Goal: Transaction & Acquisition: Purchase product/service

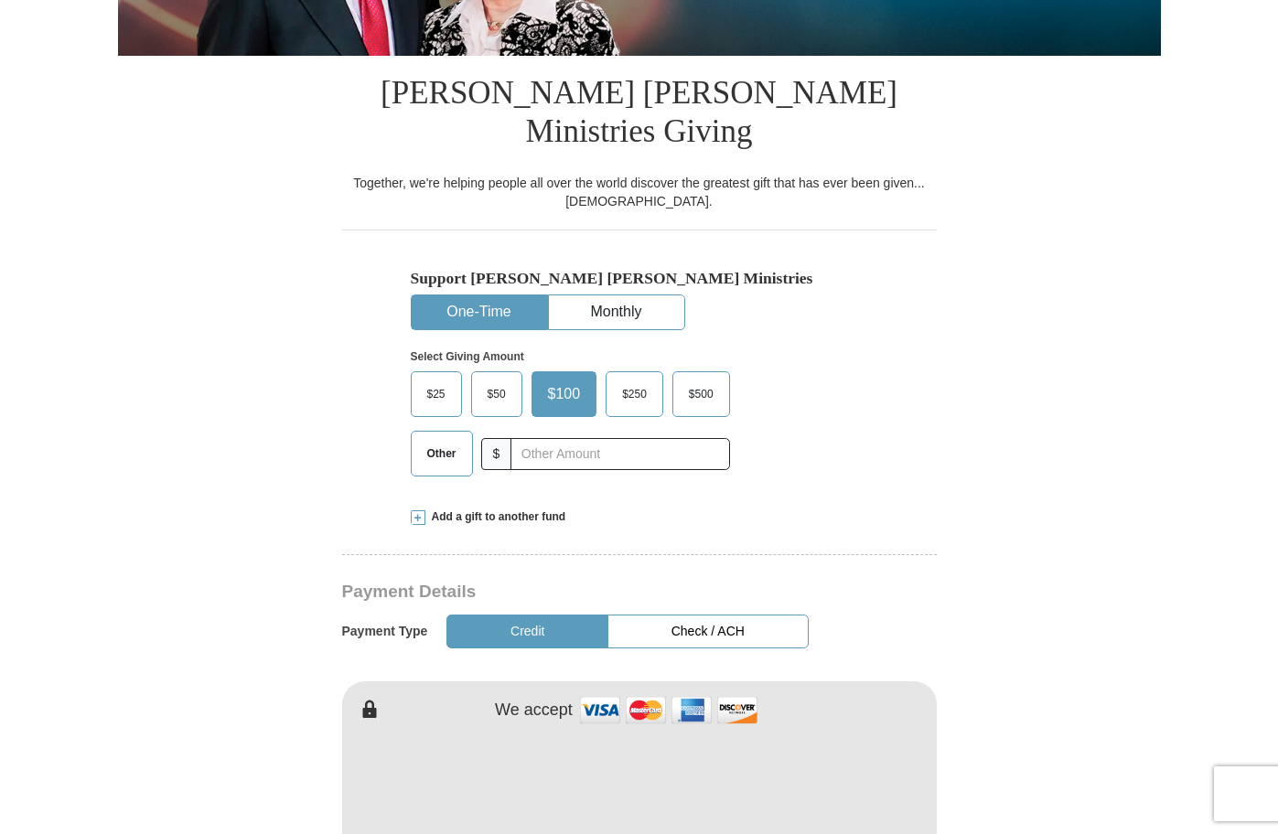
scroll to position [476, 0]
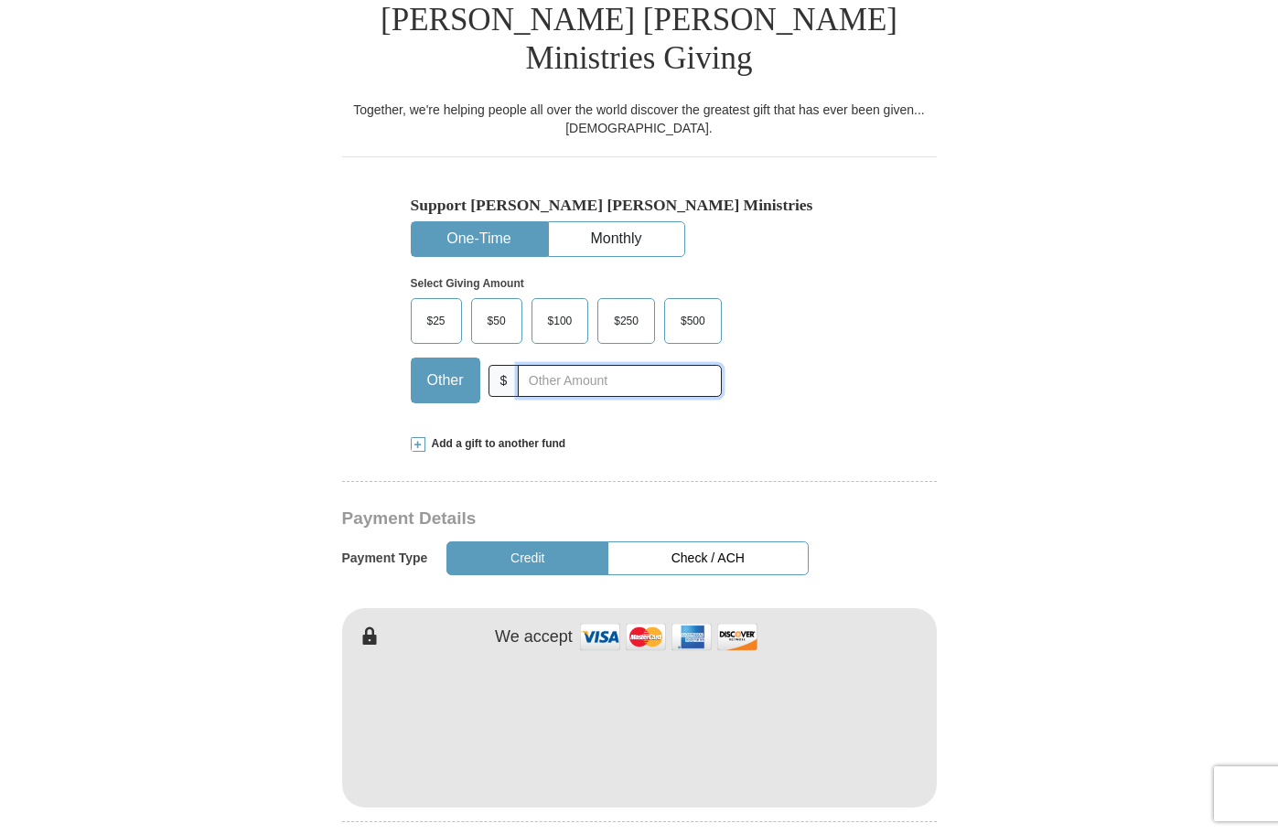
click at [520, 365] on input "text" at bounding box center [619, 381] width 203 height 32
type input "101.00"
click at [283, 662] on form "Already have an account? Sign in for faster giving. Don't have an account? Crea…" at bounding box center [639, 744] width 1043 height 2292
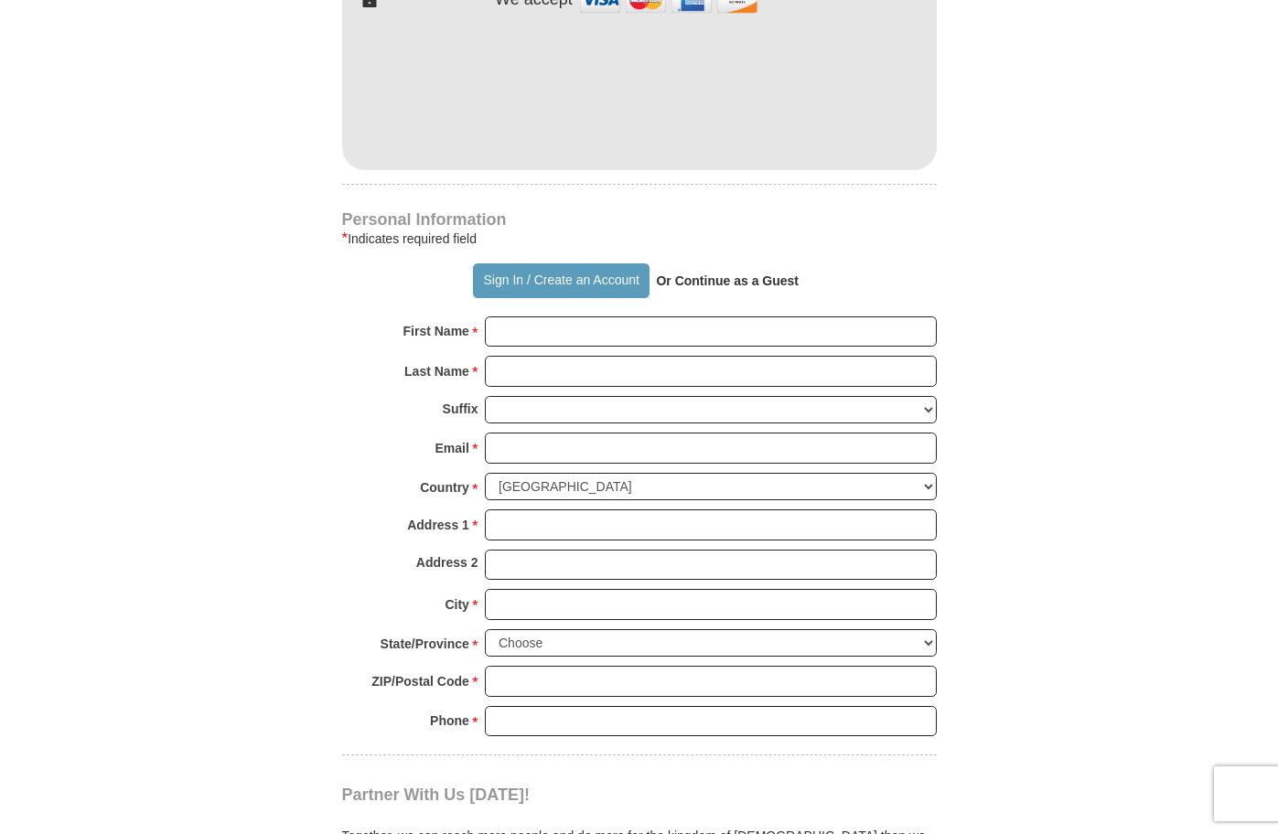
scroll to position [1171, 0]
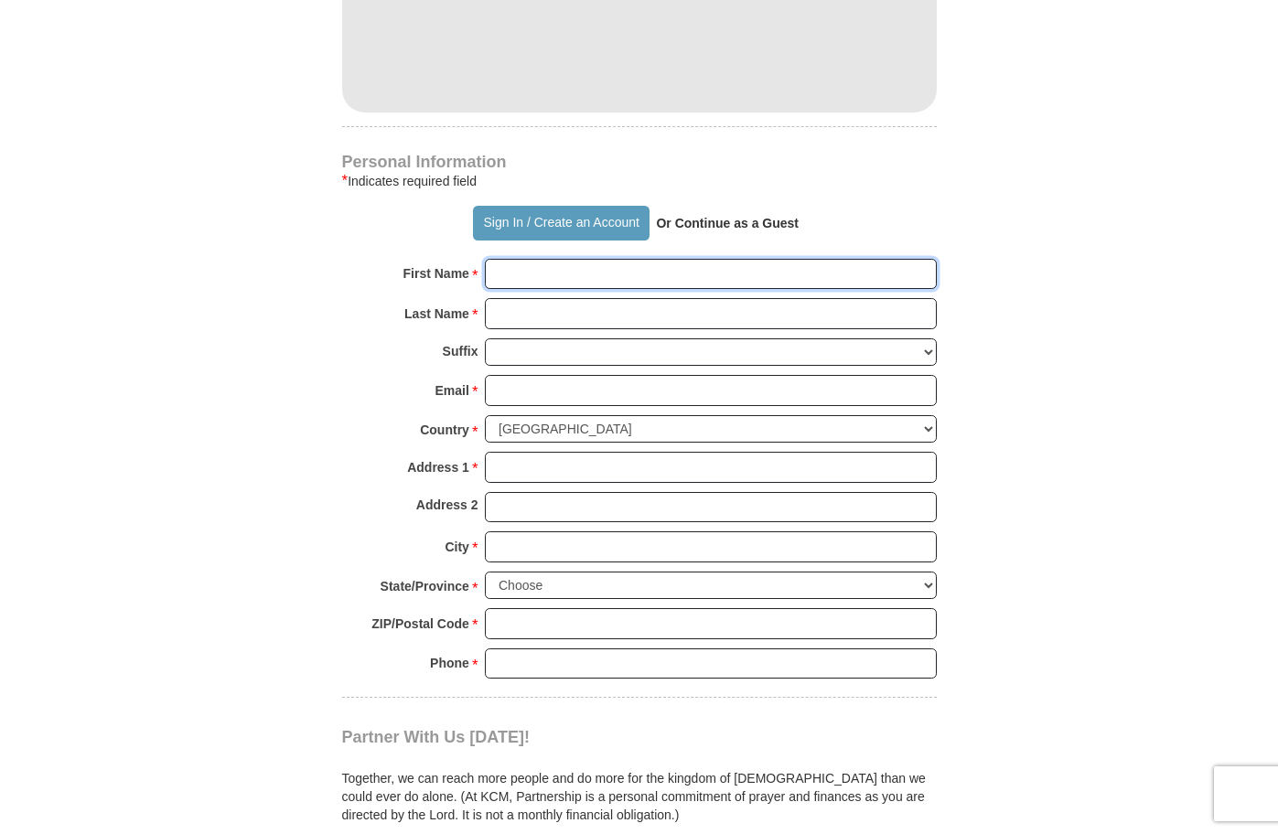
click at [616, 259] on input "First Name *" at bounding box center [711, 274] width 452 height 31
type input "[PERSON_NAME]"
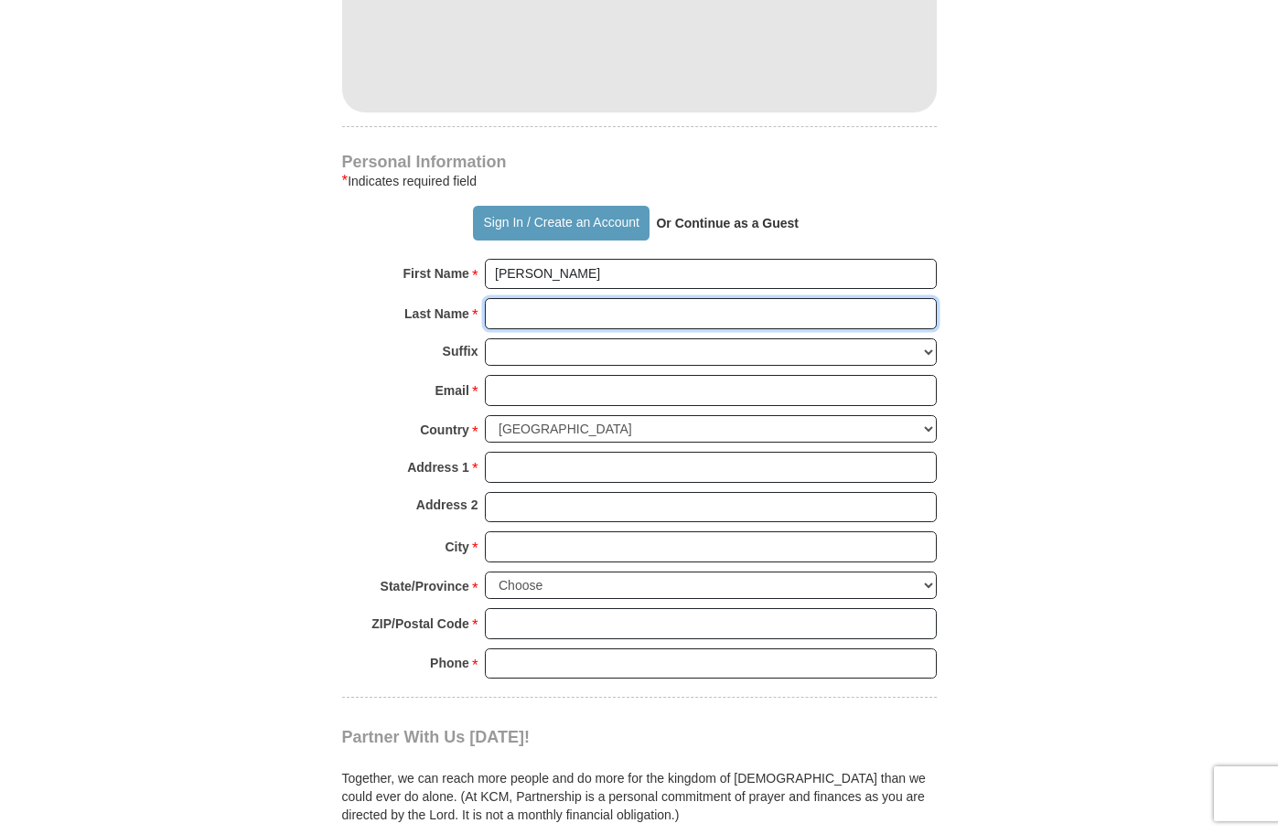
click at [499, 298] on input "Last Name *" at bounding box center [711, 313] width 452 height 31
type input "spears"
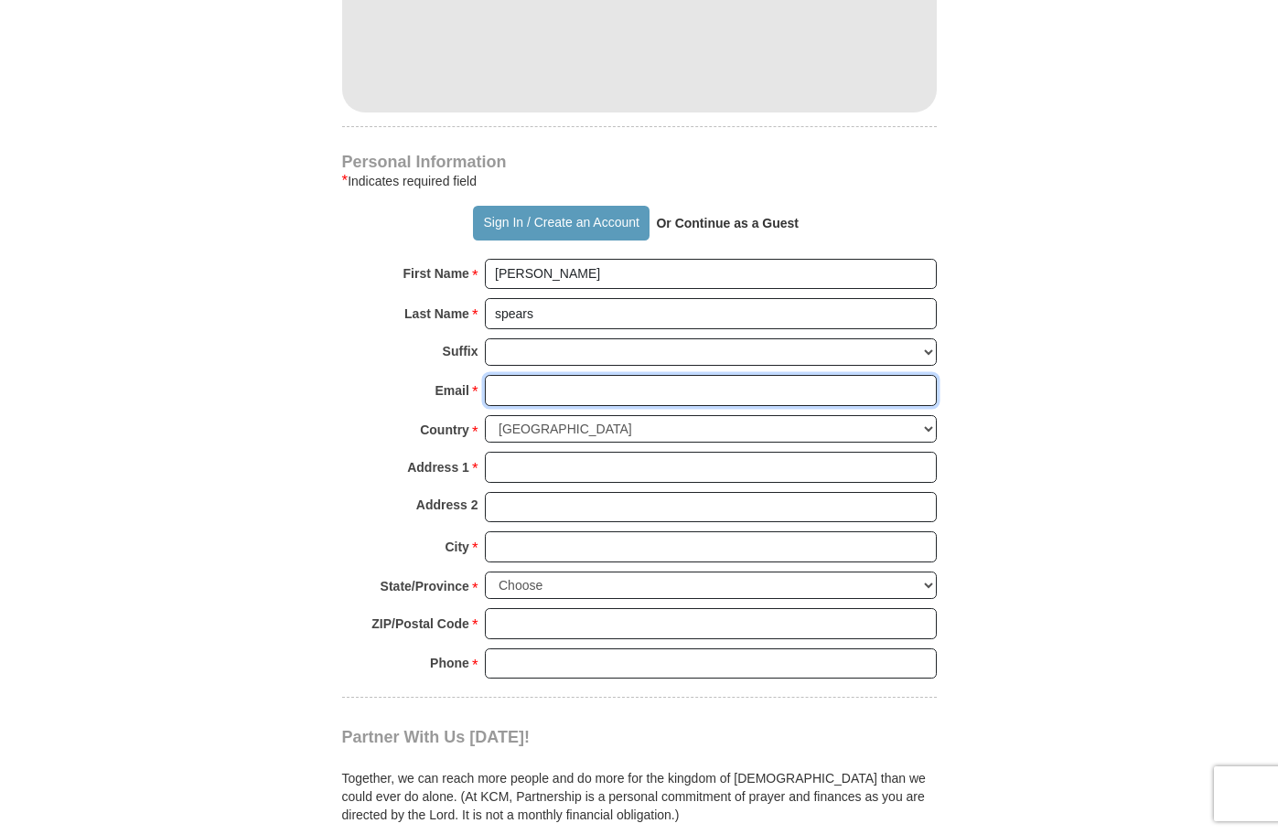
click at [520, 375] on input "Email *" at bounding box center [711, 390] width 452 height 31
type input "[EMAIL_ADDRESS][DOMAIN_NAME]"
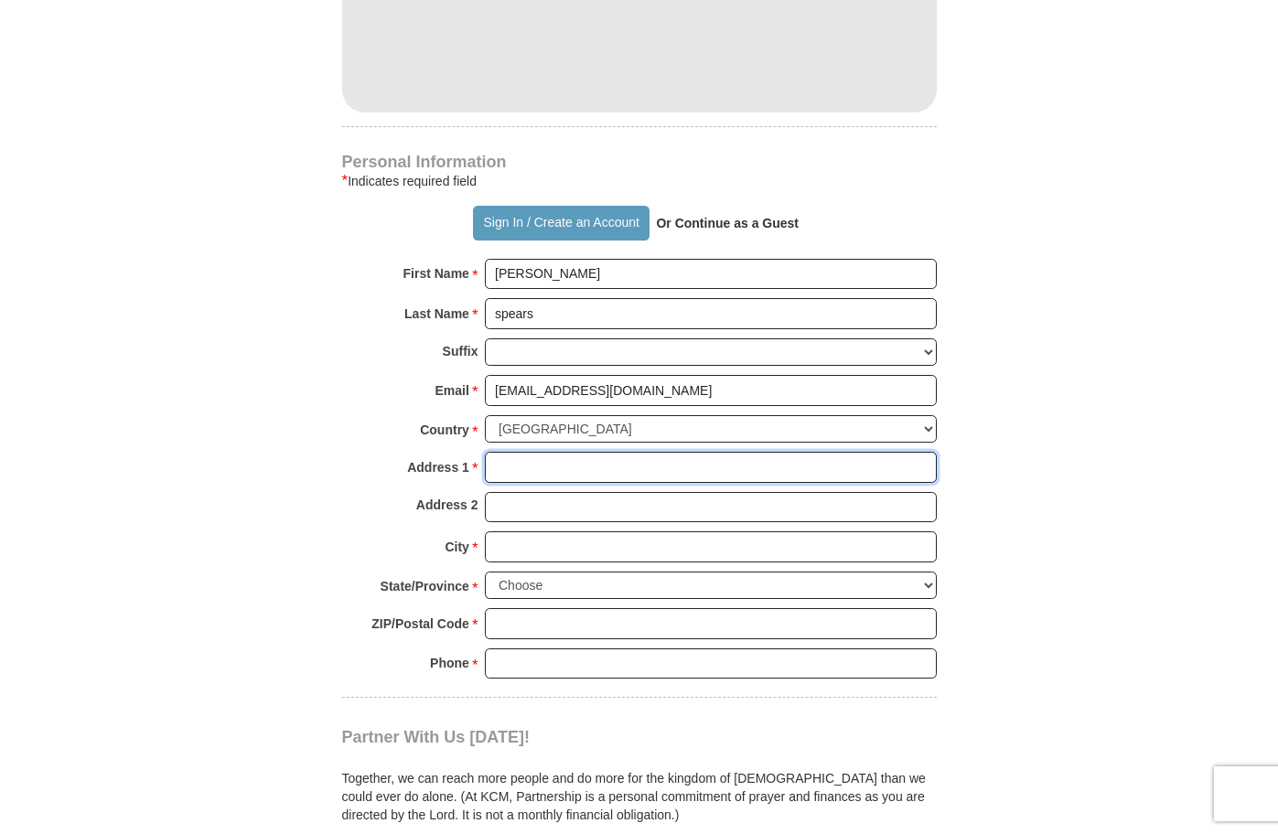
click at [552, 452] on input "Address 1 *" at bounding box center [711, 467] width 452 height 31
type input "[STREET_ADDRESS]"
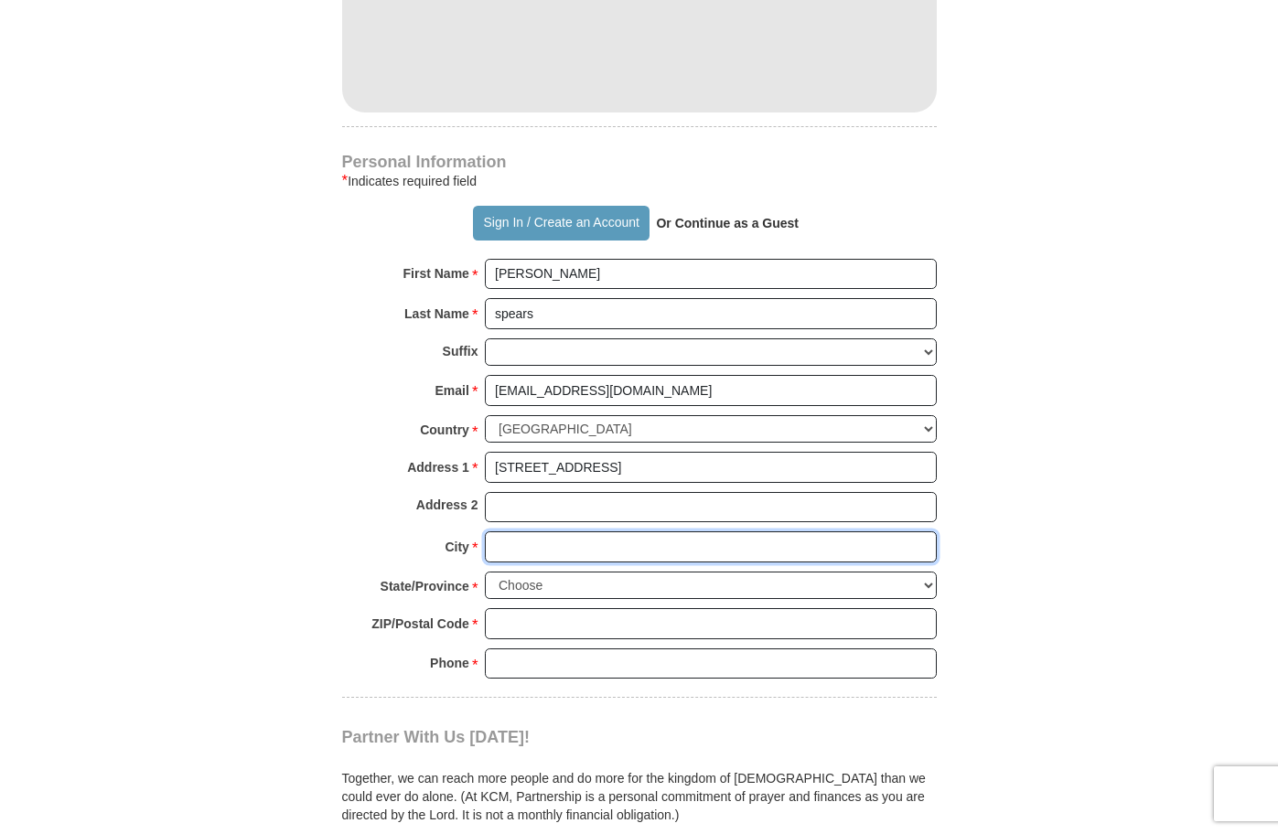
click at [514, 531] on input "City *" at bounding box center [711, 546] width 452 height 31
type input "[PERSON_NAME]"
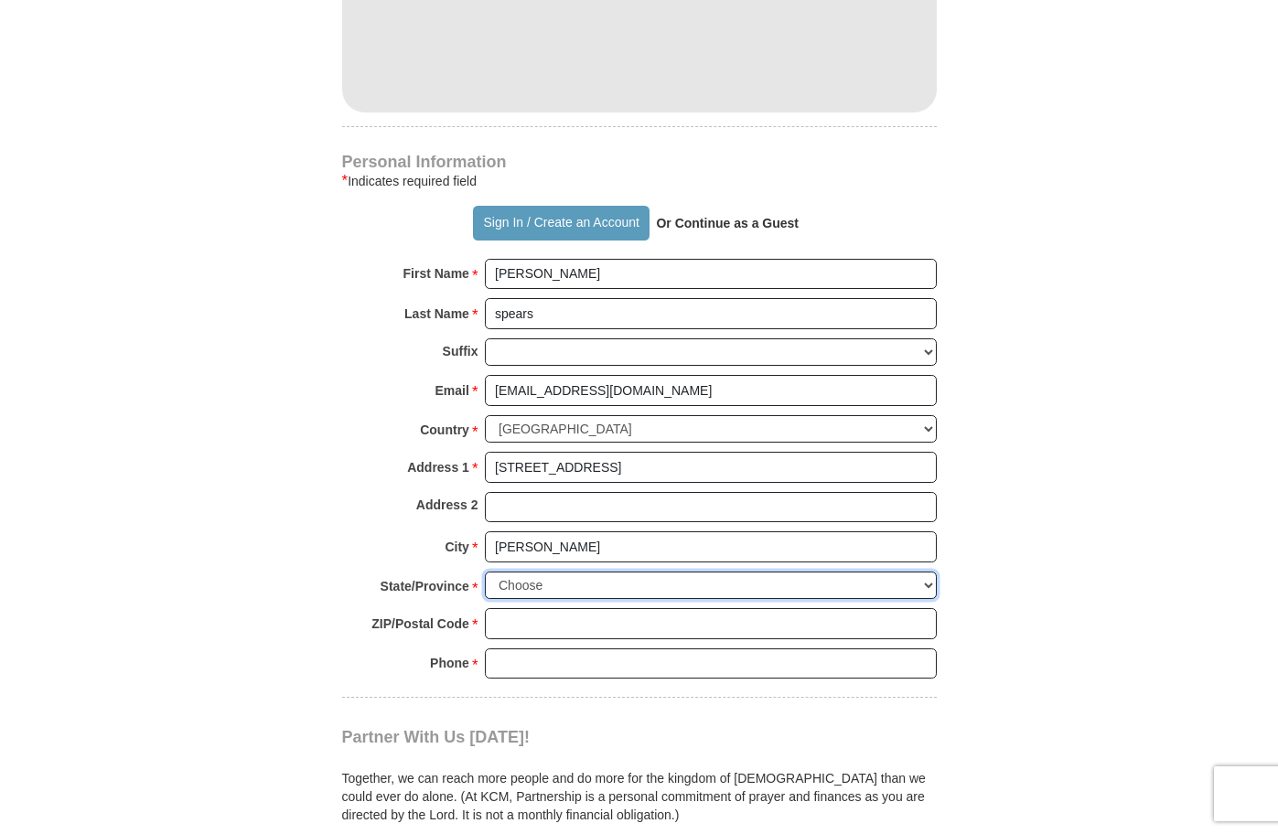
select select "OK"
click at [588, 608] on input "ZIP/Postal Code *" at bounding box center [711, 623] width 452 height 31
type input "74037"
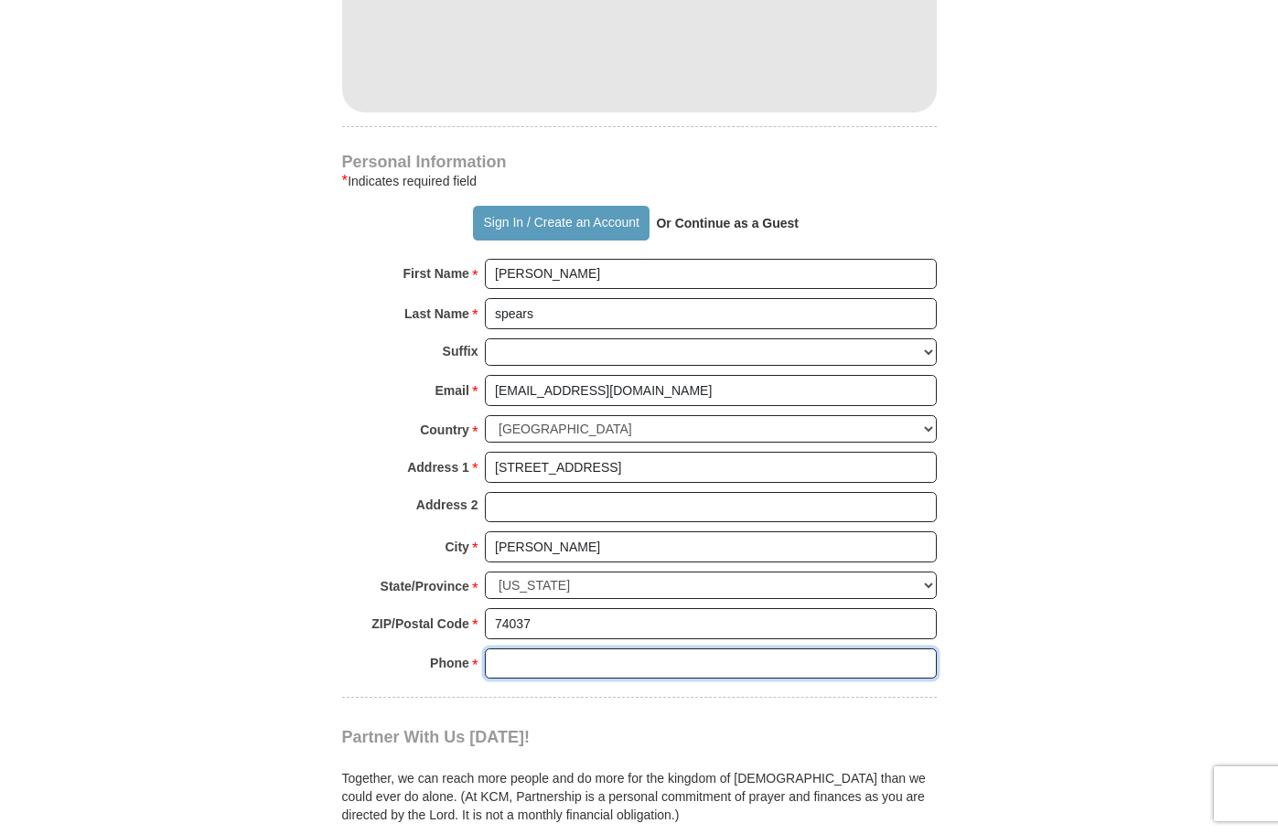
click at [542, 649] on input "Phone * *" at bounding box center [711, 664] width 452 height 31
type input "9182986350"
click at [277, 581] on form "Already have an account? Sign in for faster giving. Don't have an account? Crea…" at bounding box center [639, 48] width 1043 height 2292
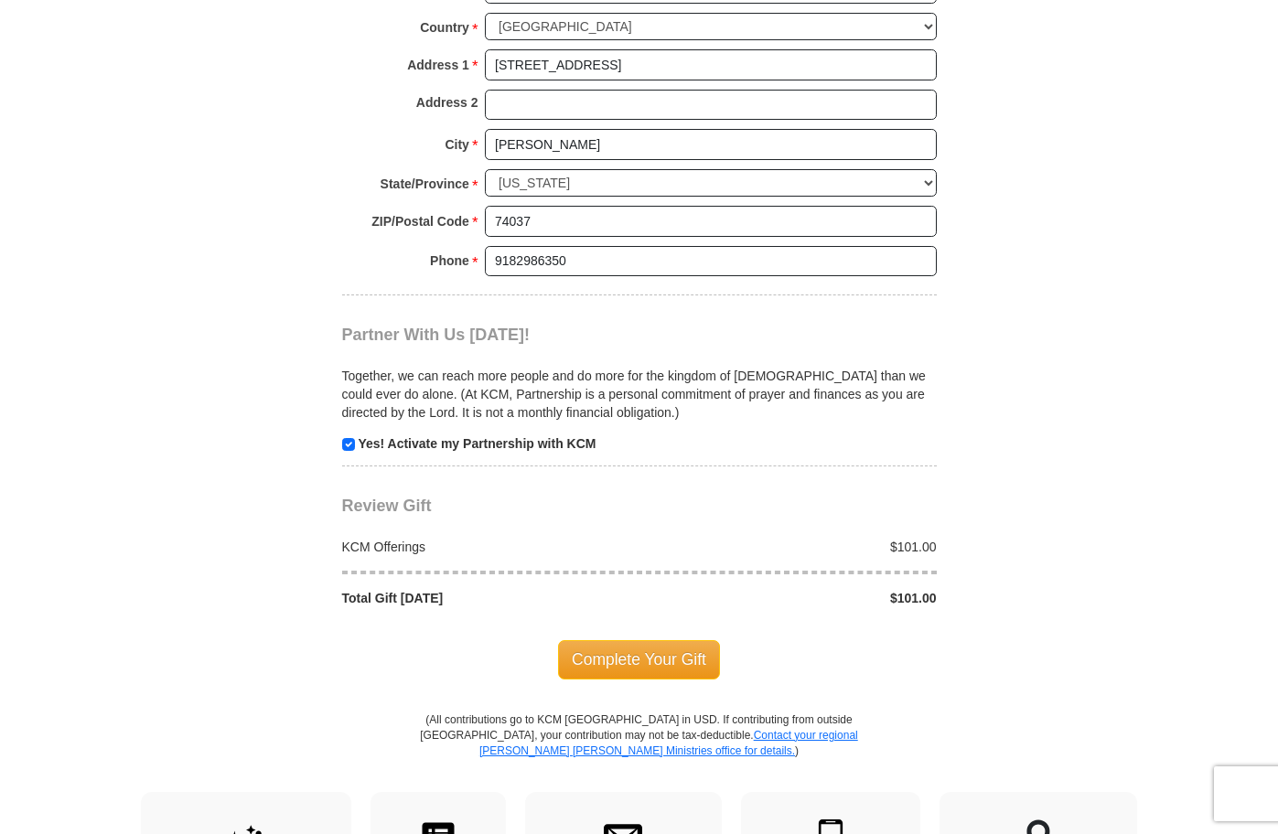
scroll to position [1610, 0]
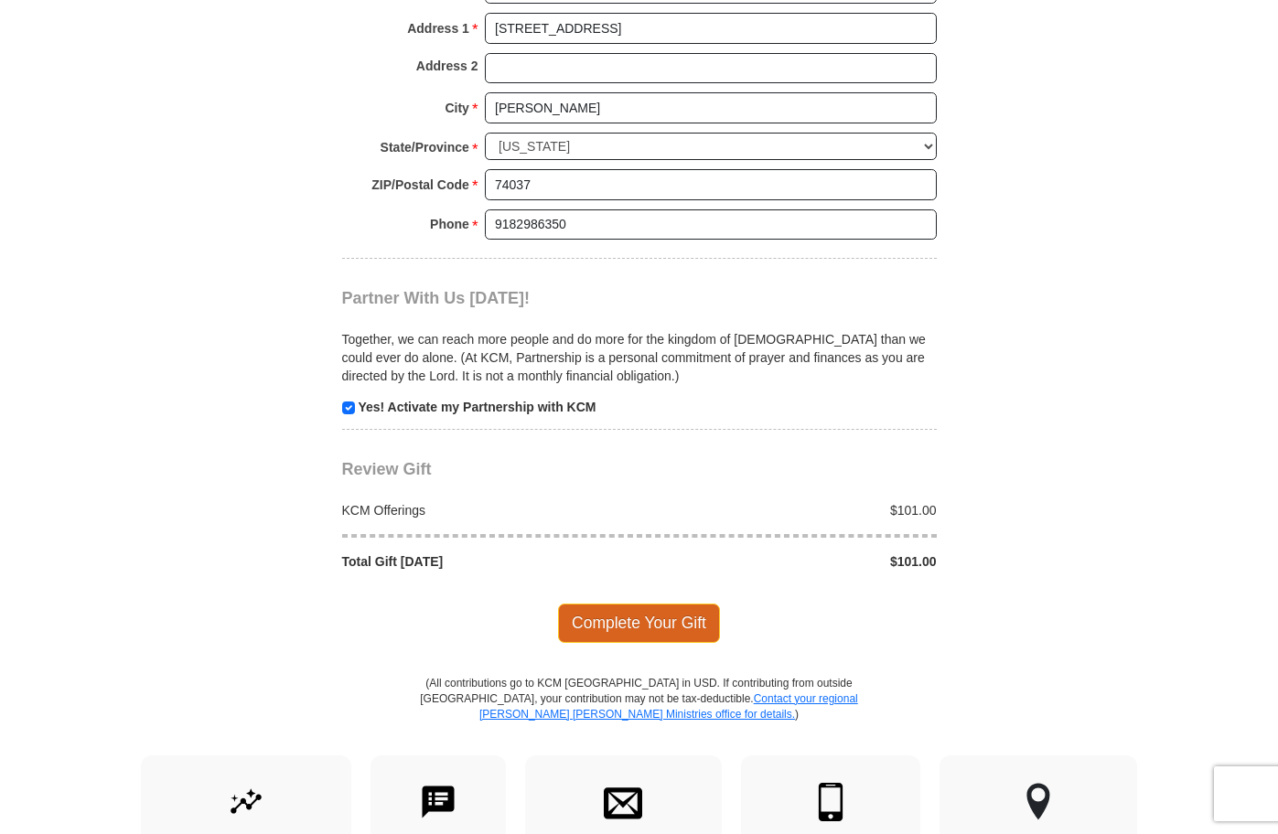
click at [621, 604] on span "Complete Your Gift" at bounding box center [639, 623] width 162 height 38
